Goal: Task Accomplishment & Management: Use online tool/utility

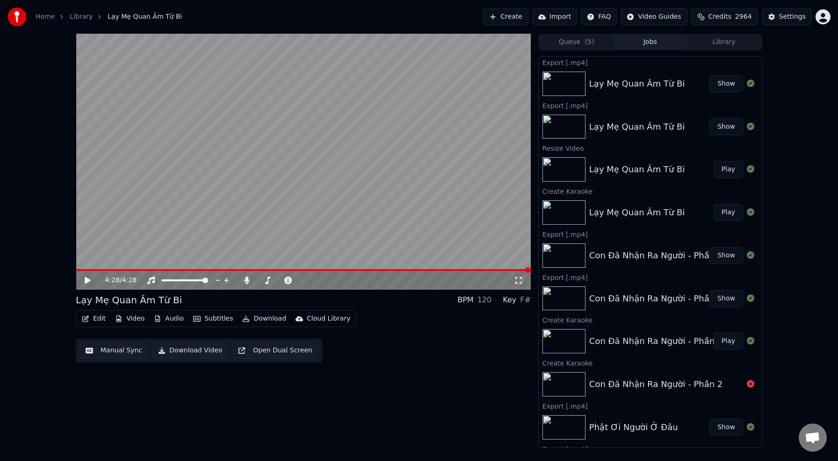
click at [508, 18] on button "Create" at bounding box center [505, 16] width 45 height 17
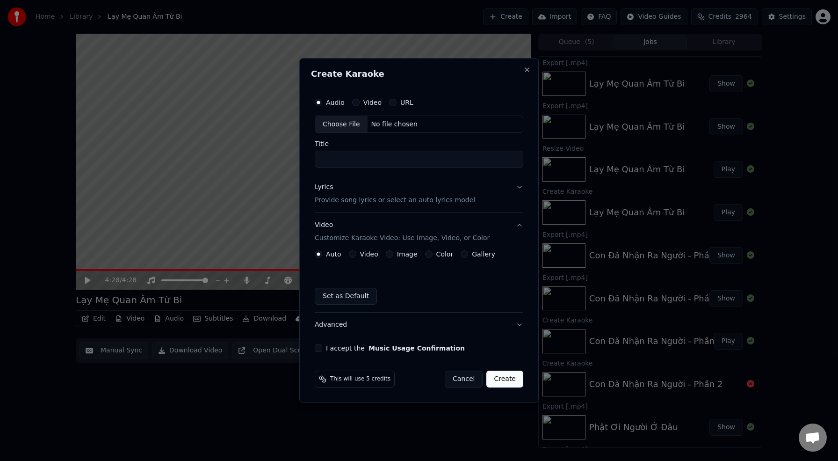
click at [344, 121] on div "Choose File" at bounding box center [341, 124] width 52 height 17
click at [434, 158] on input "**********" at bounding box center [419, 159] width 212 height 17
click at [321, 158] on input "**********" at bounding box center [419, 159] width 212 height 17
type input "**********"
click at [368, 199] on p "Provide song lyrics or select an auto lyrics model" at bounding box center [393, 200] width 160 height 9
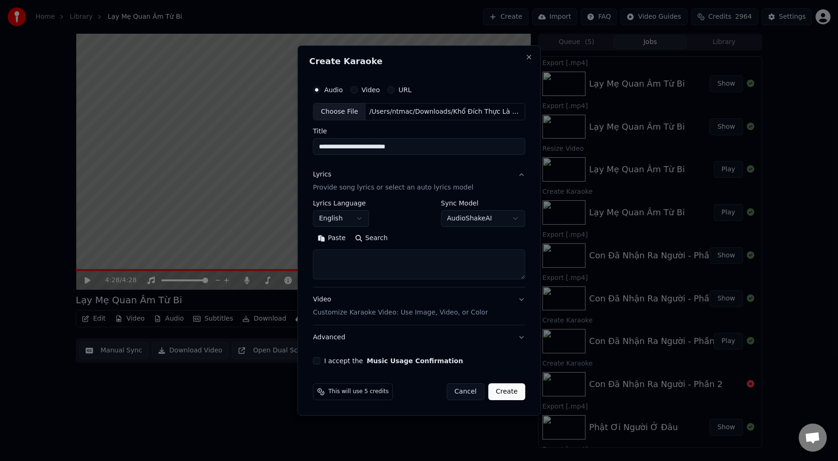
click at [359, 224] on body "Home Library Lạy Mẹ Quan Âm Từ Bi Create Import FAQ Video Guides Credits 296…" at bounding box center [419, 230] width 838 height 461
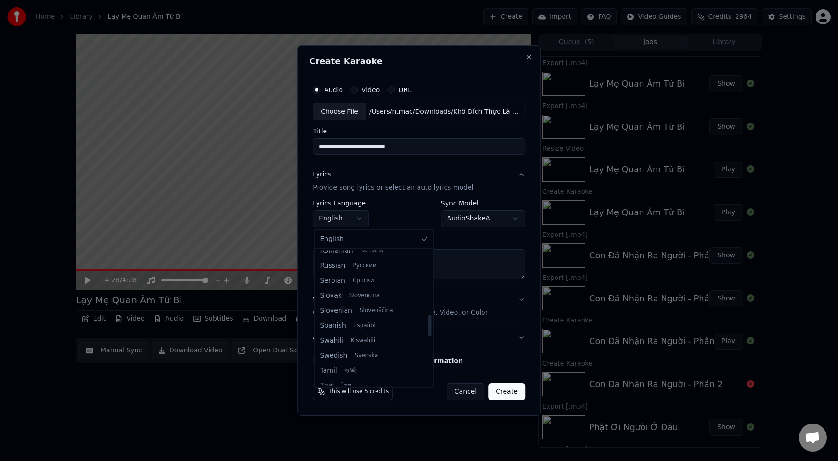
scroll to position [718, 0]
select select "**"
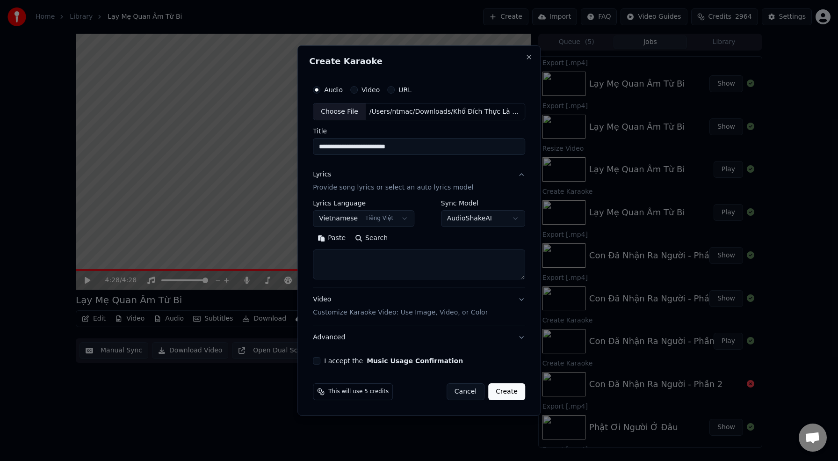
click at [401, 260] on textarea at bounding box center [419, 265] width 212 height 30
paste textarea "**********"
drag, startPoint x: 371, startPoint y: 267, endPoint x: 309, endPoint y: 252, distance: 64.0
click at [309, 252] on div "**********" at bounding box center [418, 230] width 243 height 370
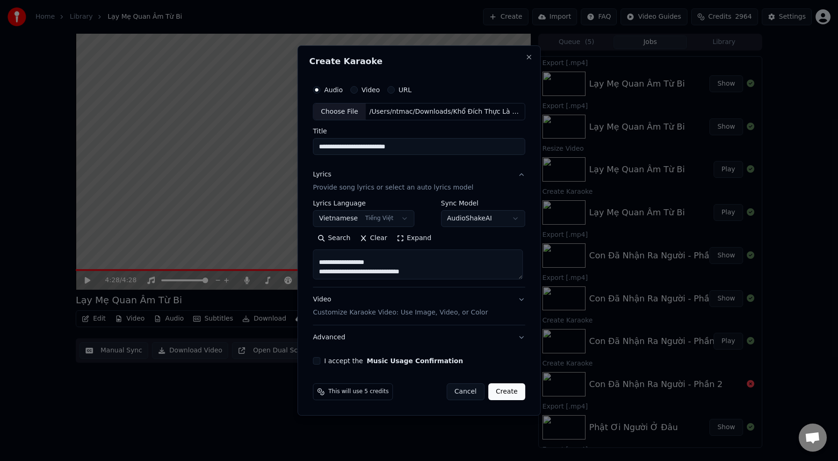
scroll to position [47, 0]
drag, startPoint x: 389, startPoint y: 259, endPoint x: 321, endPoint y: 260, distance: 67.8
click at [321, 260] on textarea at bounding box center [418, 265] width 210 height 30
drag, startPoint x: 453, startPoint y: 254, endPoint x: 330, endPoint y: 272, distance: 124.2
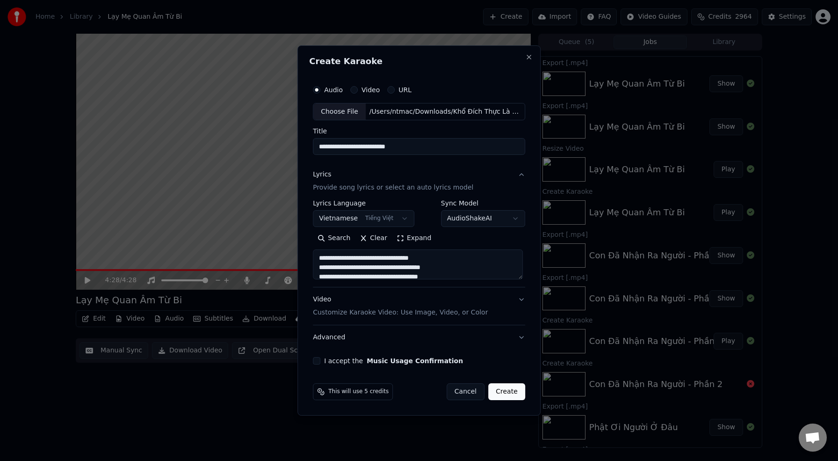
click at [330, 272] on textarea at bounding box center [418, 265] width 210 height 30
click at [451, 266] on textarea at bounding box center [418, 265] width 210 height 30
drag, startPoint x: 449, startPoint y: 268, endPoint x: 326, endPoint y: 268, distance: 123.0
click at [326, 268] on textarea at bounding box center [418, 265] width 210 height 30
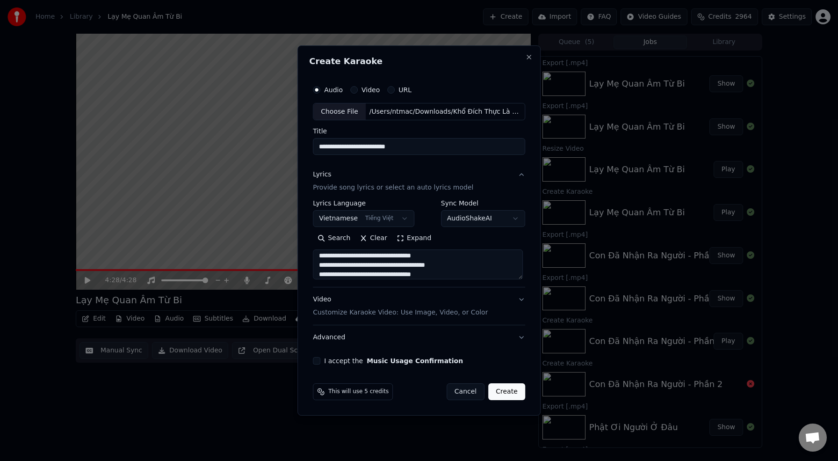
scroll to position [180, 0]
drag, startPoint x: 443, startPoint y: 257, endPoint x: 322, endPoint y: 258, distance: 121.1
click at [322, 258] on textarea at bounding box center [418, 265] width 210 height 30
drag, startPoint x: 432, startPoint y: 254, endPoint x: 322, endPoint y: 258, distance: 109.5
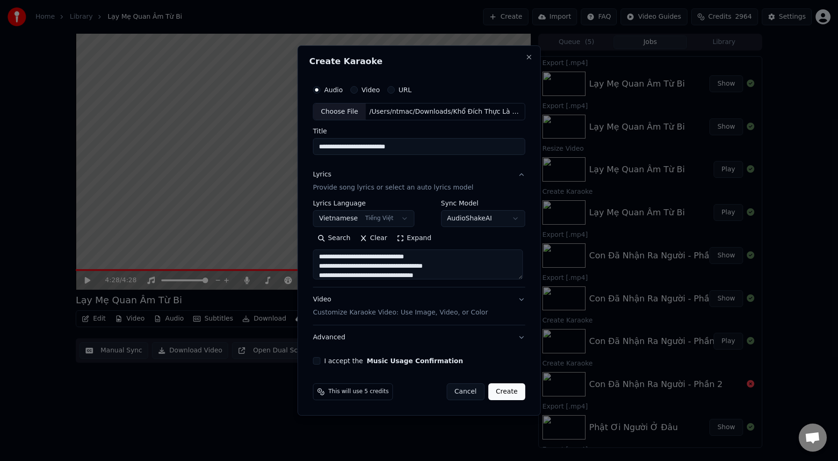
click at [322, 258] on textarea at bounding box center [418, 265] width 210 height 30
drag, startPoint x: 348, startPoint y: 259, endPoint x: 322, endPoint y: 259, distance: 26.7
click at [322, 259] on textarea at bounding box center [418, 265] width 210 height 30
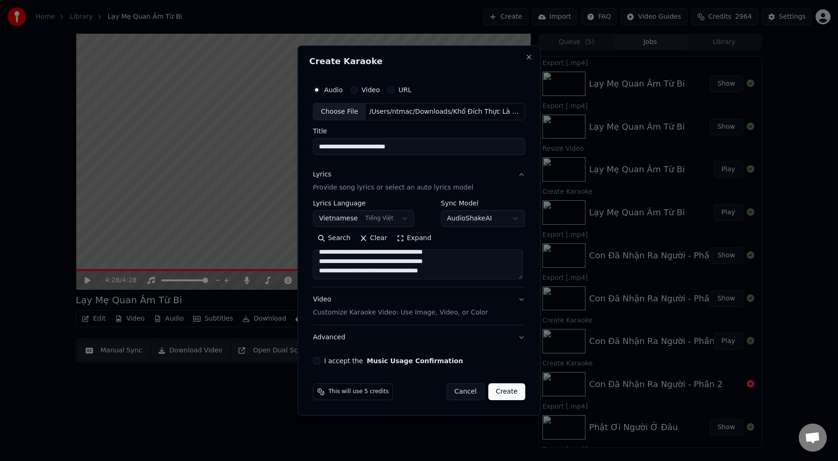
type textarea "**********"
click at [319, 360] on button "I accept the Music Usage Confirmation" at bounding box center [316, 360] width 7 height 7
type button "on"
click at [458, 265] on textarea at bounding box center [418, 265] width 210 height 30
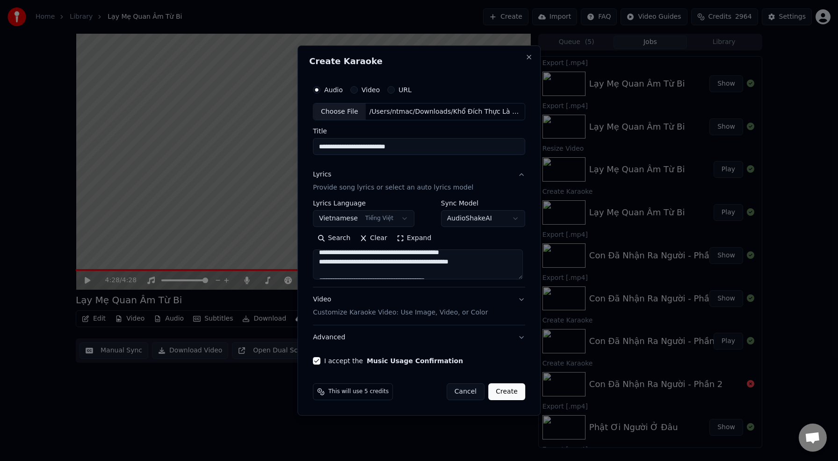
click at [374, 315] on p "Customize Karaoke Video: Use Image, Video, or Color" at bounding box center [400, 312] width 175 height 9
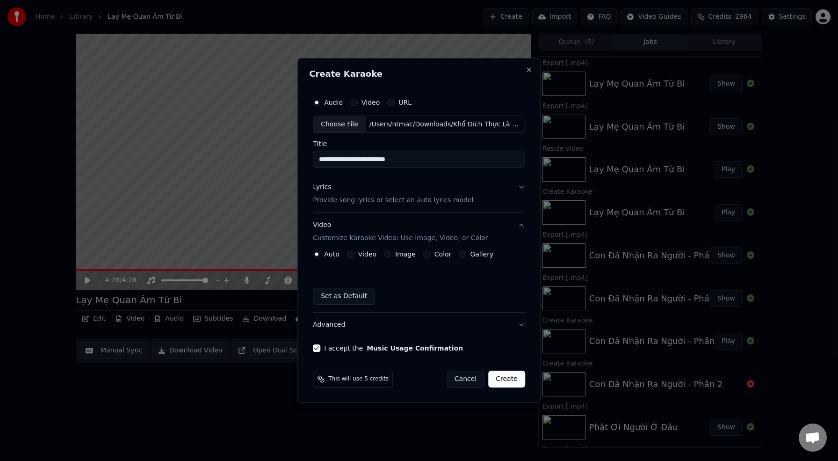
click at [403, 255] on label "Image" at bounding box center [405, 254] width 21 height 7
click at [391, 255] on button "Image" at bounding box center [387, 253] width 7 height 7
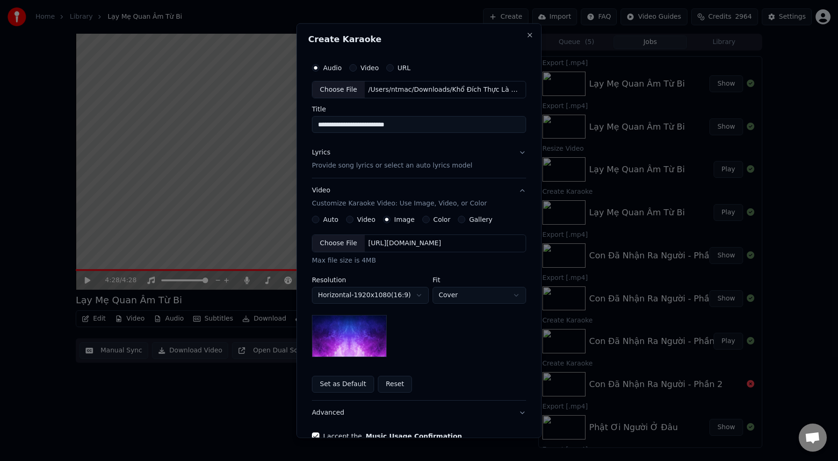
click at [350, 245] on div "Choose File" at bounding box center [338, 243] width 52 height 17
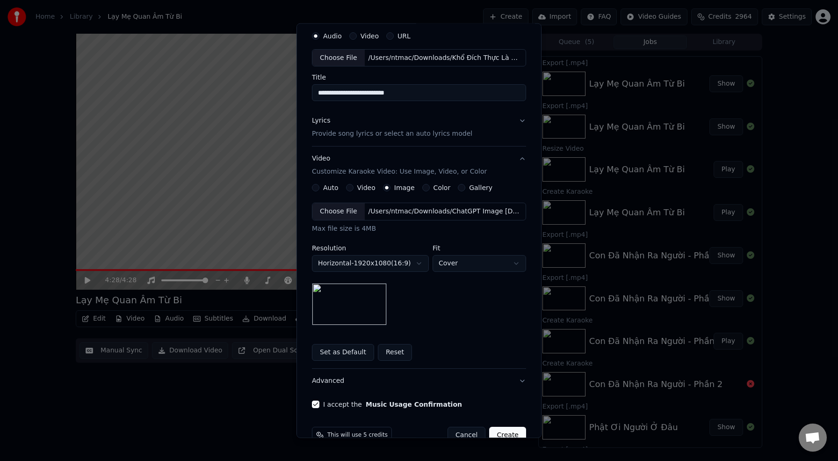
scroll to position [53, 0]
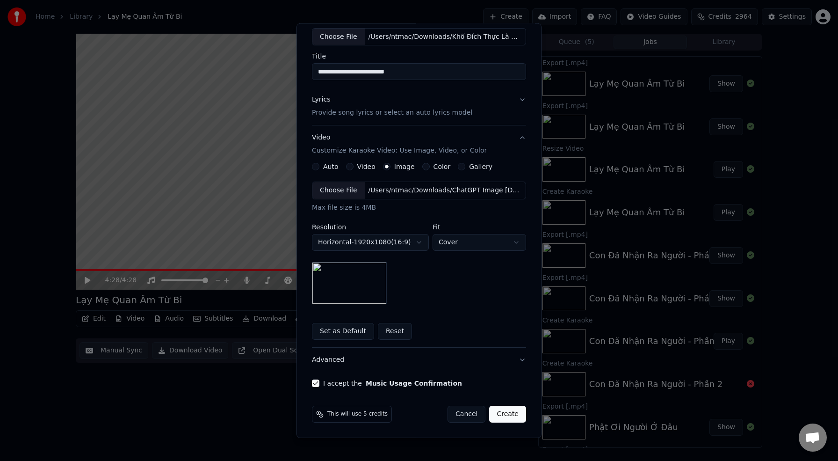
click at [509, 413] on button "Create" at bounding box center [507, 413] width 37 height 17
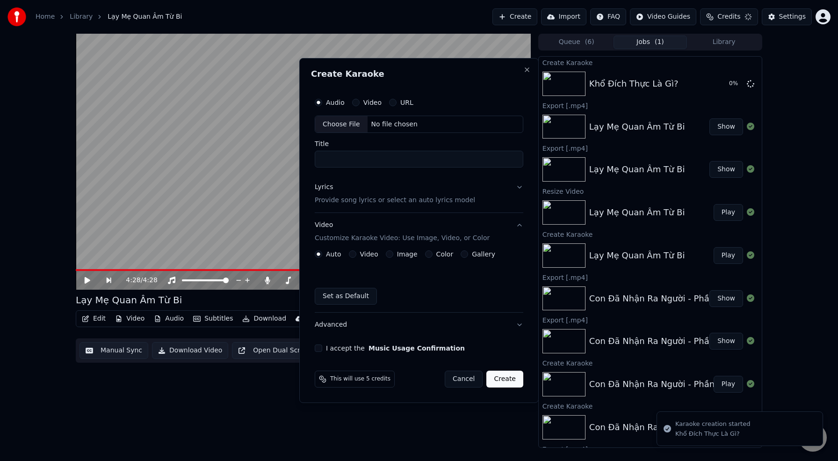
scroll to position [0, 0]
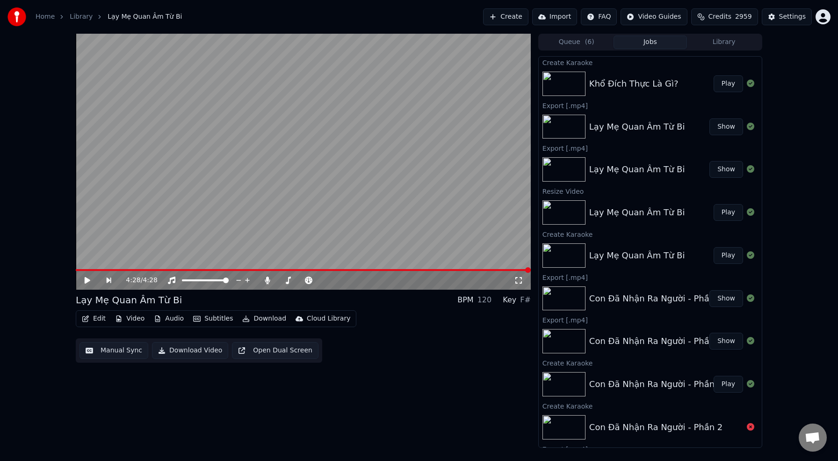
click at [741, 89] on button "Play" at bounding box center [728, 83] width 29 height 17
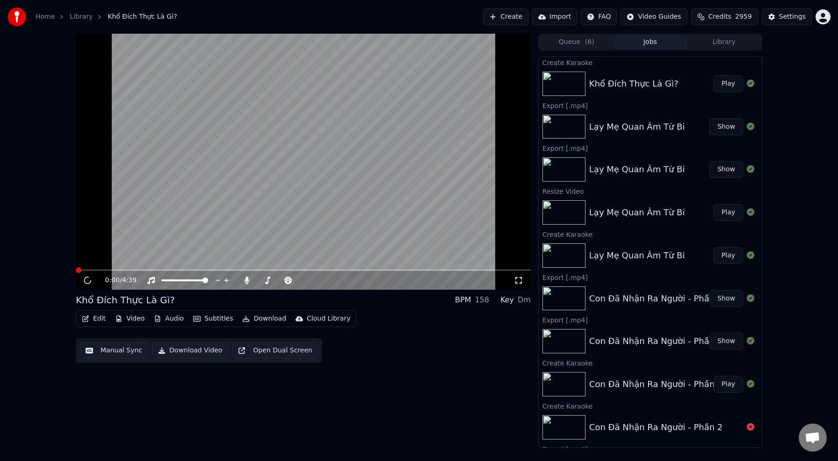
click at [728, 88] on button "Play" at bounding box center [728, 83] width 29 height 17
click at [714, 75] on button "Play" at bounding box center [728, 83] width 29 height 17
click at [101, 269] on span at bounding box center [303, 270] width 455 height 2
click at [142, 269] on span at bounding box center [303, 270] width 455 height 2
click at [223, 268] on video at bounding box center [303, 162] width 455 height 256
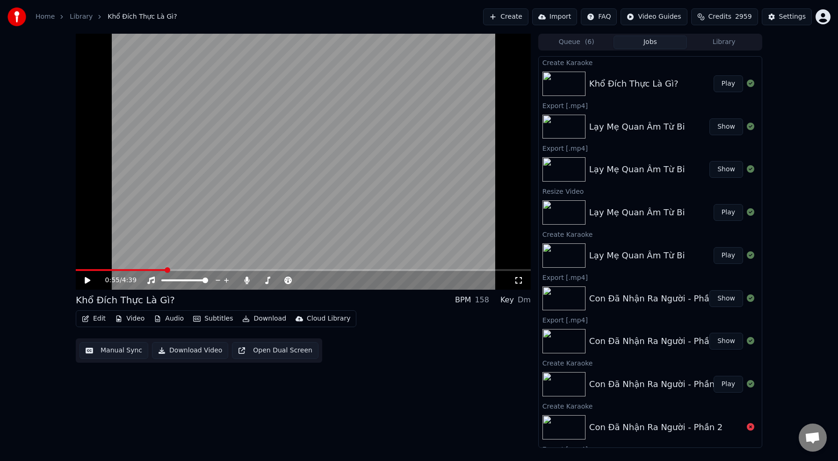
click at [223, 268] on video at bounding box center [303, 162] width 455 height 256
click at [246, 269] on span at bounding box center [303, 270] width 455 height 2
click at [366, 269] on span at bounding box center [303, 270] width 455 height 2
click at [445, 270] on span at bounding box center [303, 270] width 455 height 2
click at [478, 270] on span at bounding box center [303, 270] width 455 height 2
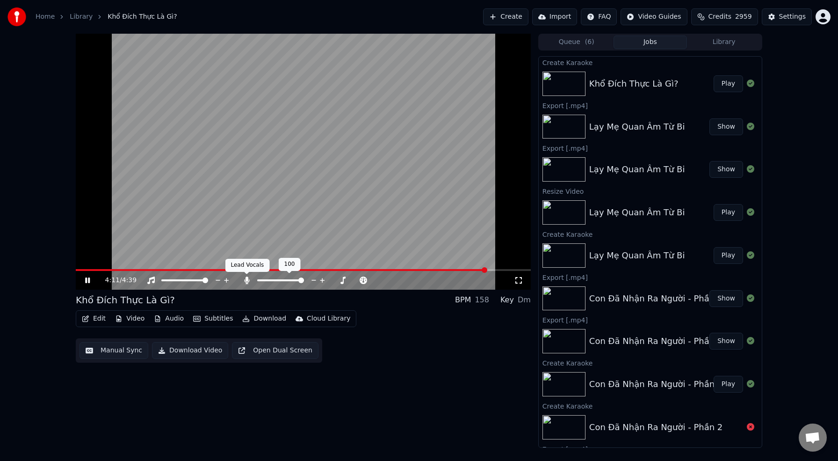
click at [248, 280] on icon at bounding box center [246, 279] width 9 height 7
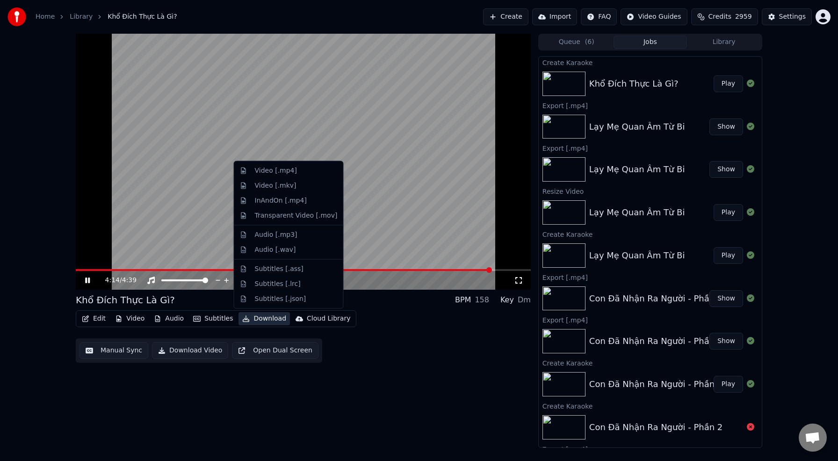
click at [261, 320] on button "Download" at bounding box center [264, 318] width 51 height 13
click at [316, 172] on div "Video [.mp4]" at bounding box center [296, 170] width 83 height 9
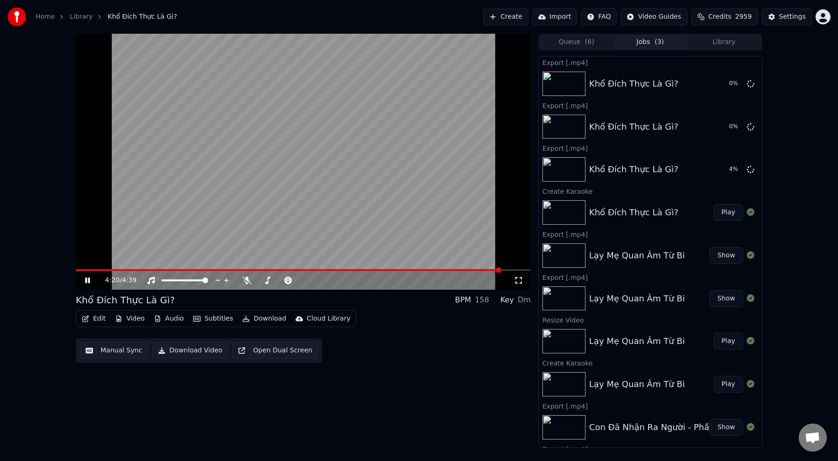
click at [348, 202] on video at bounding box center [303, 162] width 455 height 256
